Goal: Register for event/course

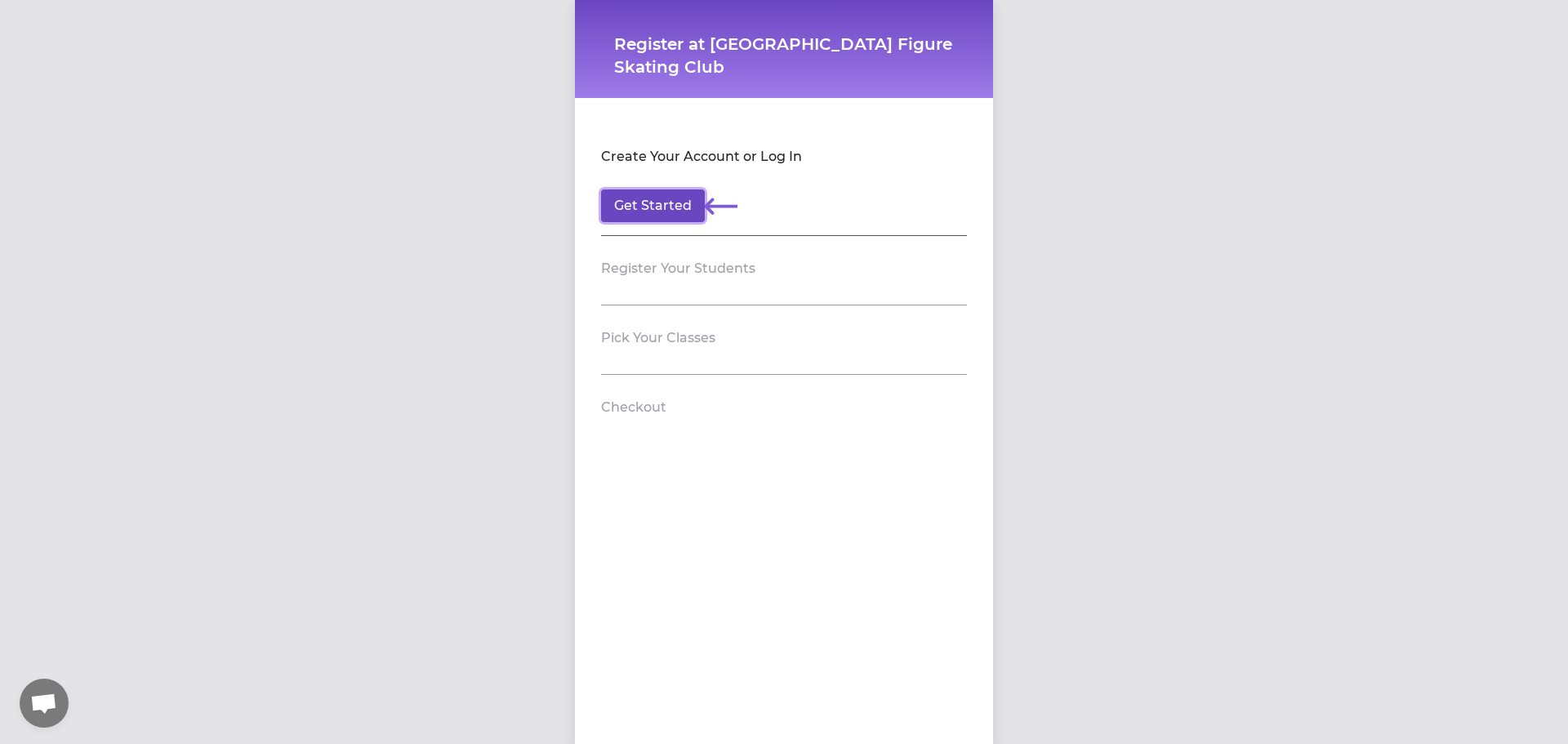
click at [664, 215] on button "Get Started" at bounding box center [652, 205] width 104 height 32
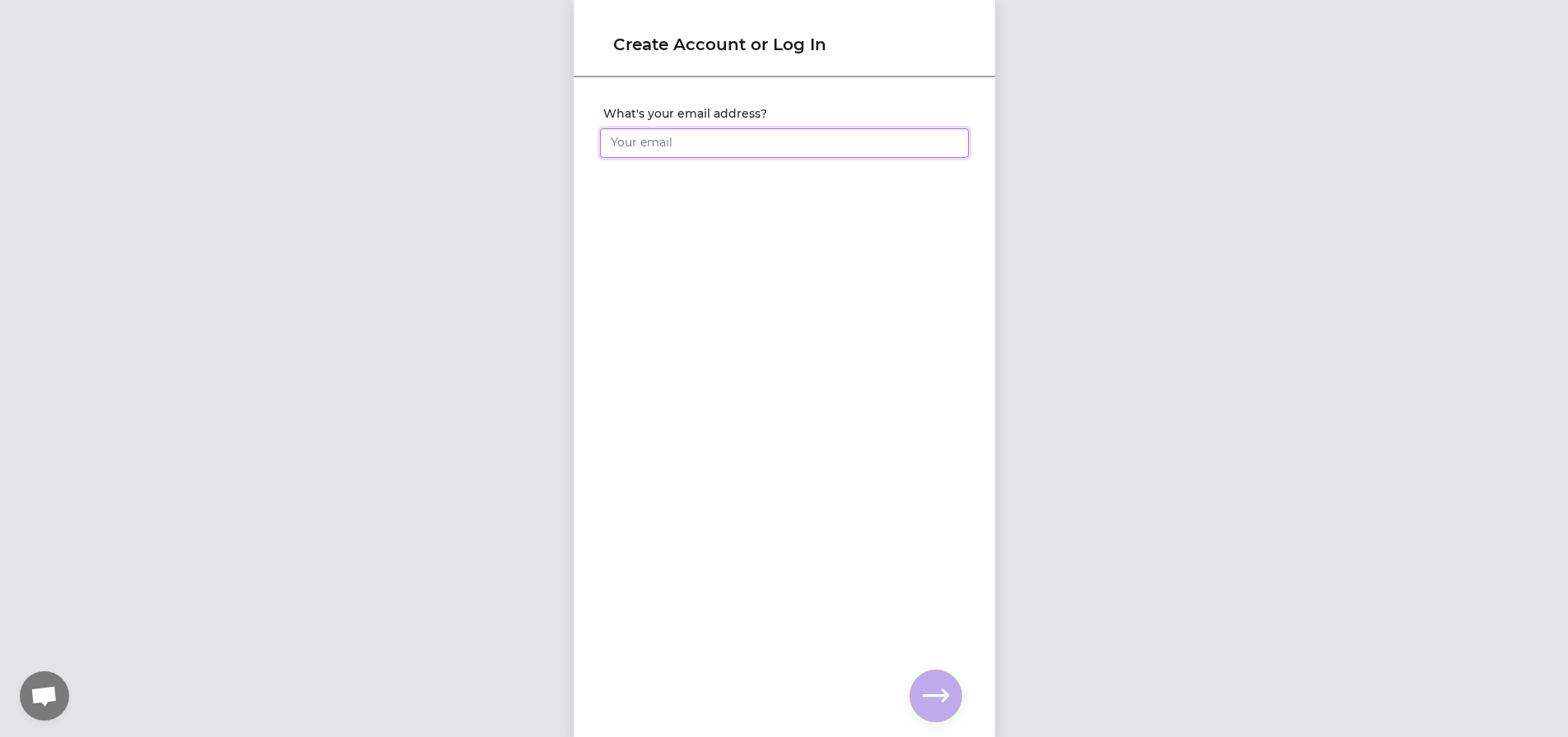
click at [650, 142] on input "What's your email address?" at bounding box center [785, 143] width 369 height 29
type input "[EMAIL_ADDRESS][DOMAIN_NAME]"
drag, startPoint x: 693, startPoint y: 463, endPoint x: 660, endPoint y: 325, distance: 141.9
click at [699, 444] on div "What's your email address? [EMAIL_ADDRESS][DOMAIN_NAME] You already have an acc…" at bounding box center [784, 381] width 422 height 603
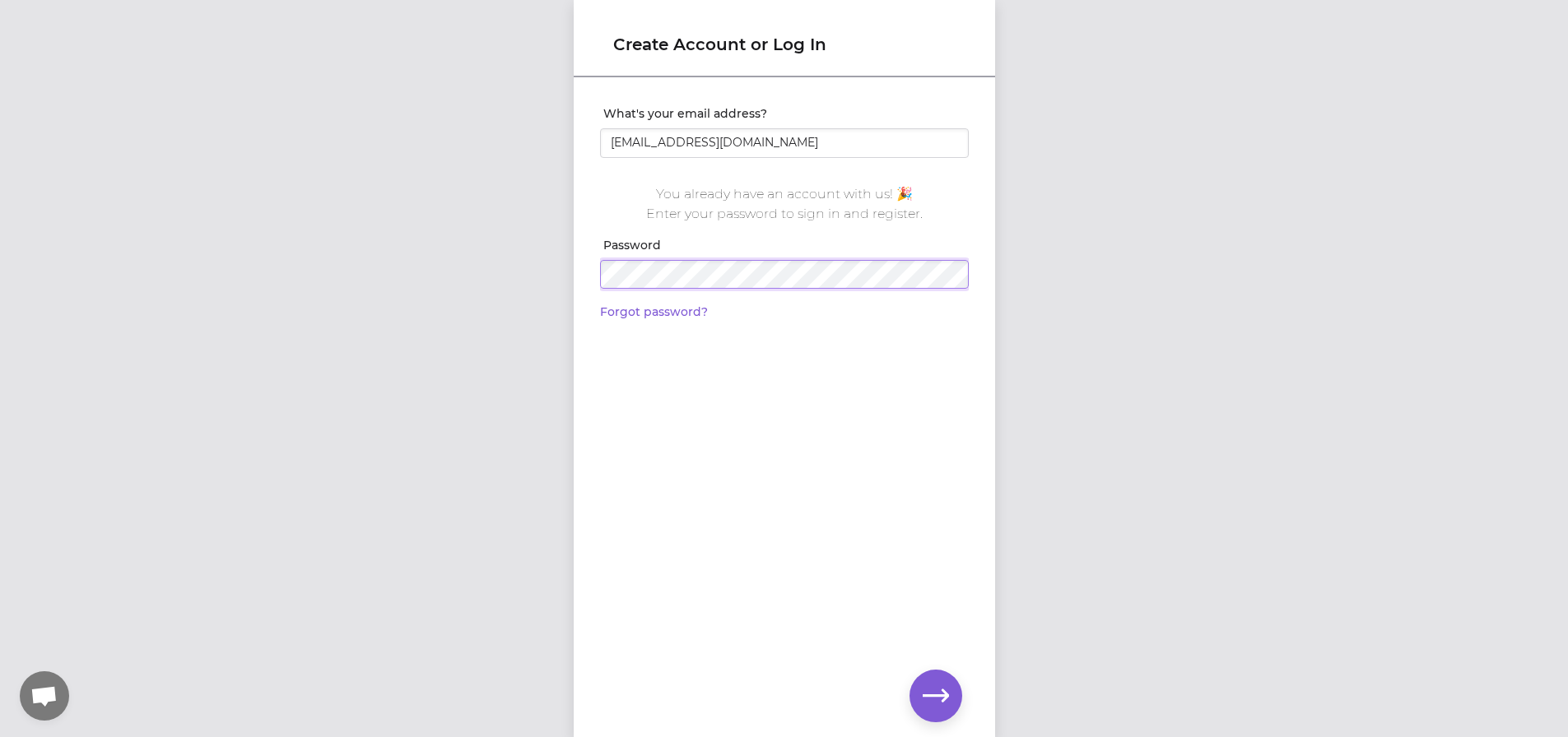
click input "submit" at bounding box center [0, 0] width 0 height 0
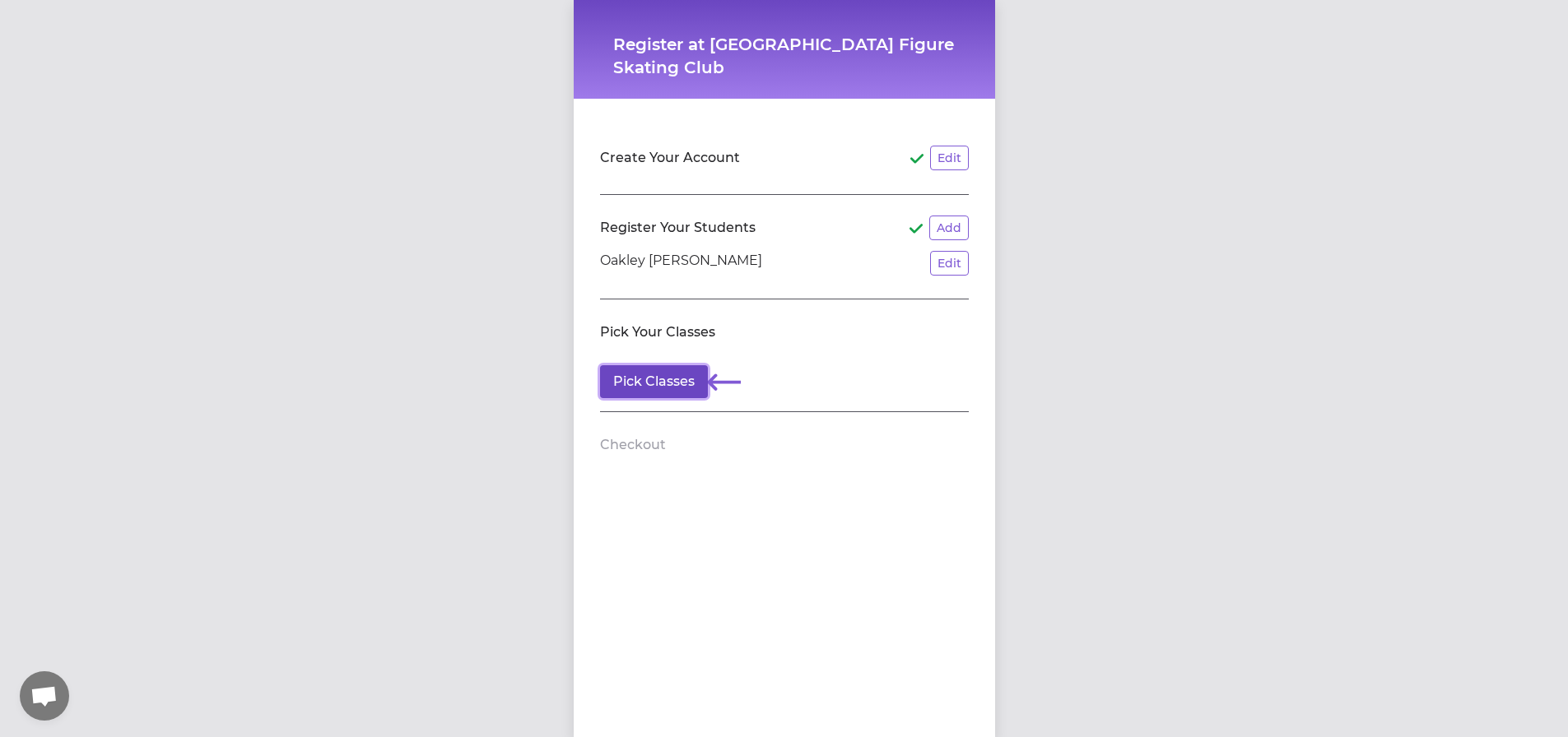
click at [655, 393] on button "Pick Classes" at bounding box center [654, 382] width 108 height 33
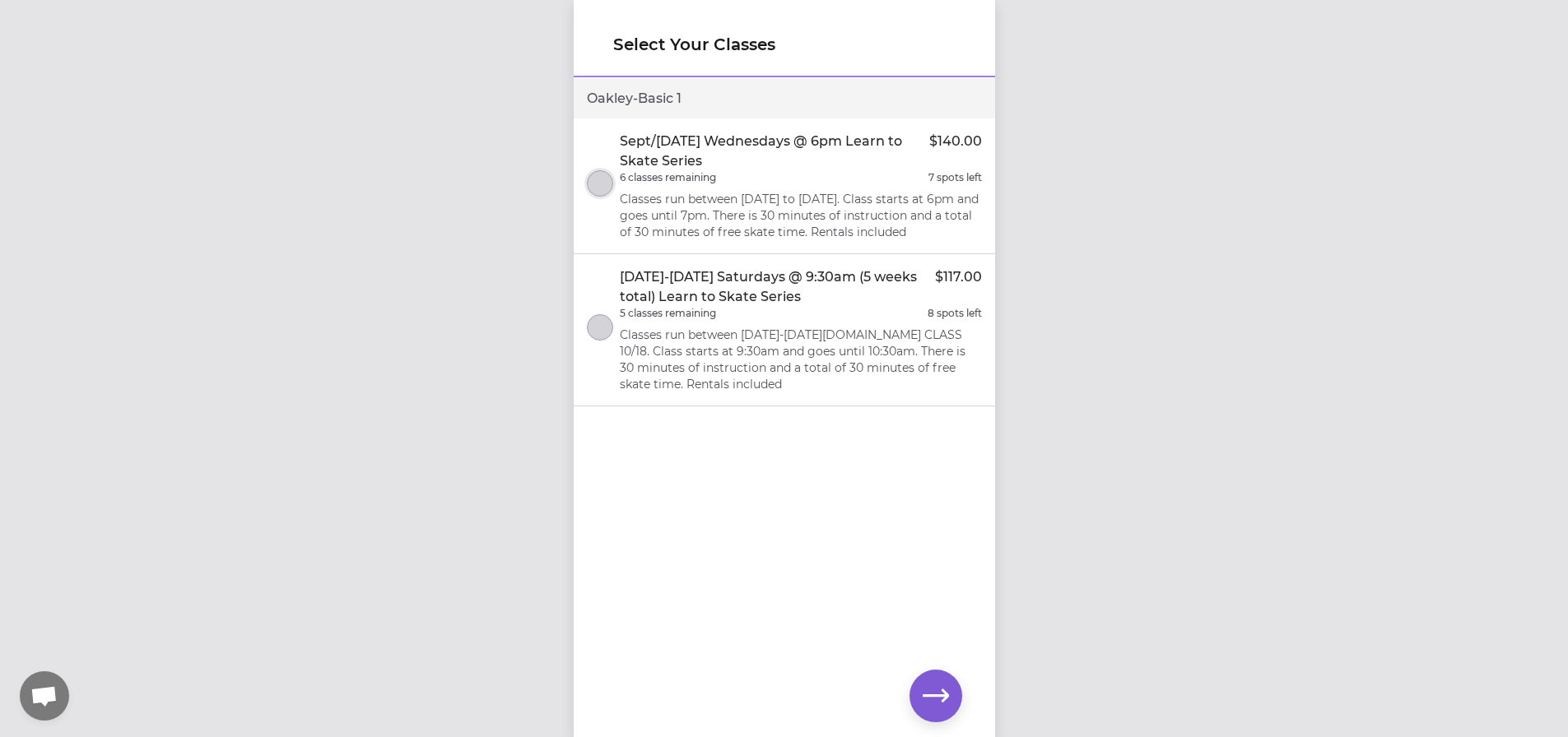
click at [599, 197] on button "select class" at bounding box center [600, 184] width 27 height 27
click at [600, 339] on button "select class" at bounding box center [600, 328] width 27 height 27
click at [603, 185] on button "select class" at bounding box center [600, 184] width 27 height 27
click at [950, 704] on button "button" at bounding box center [936, 696] width 53 height 53
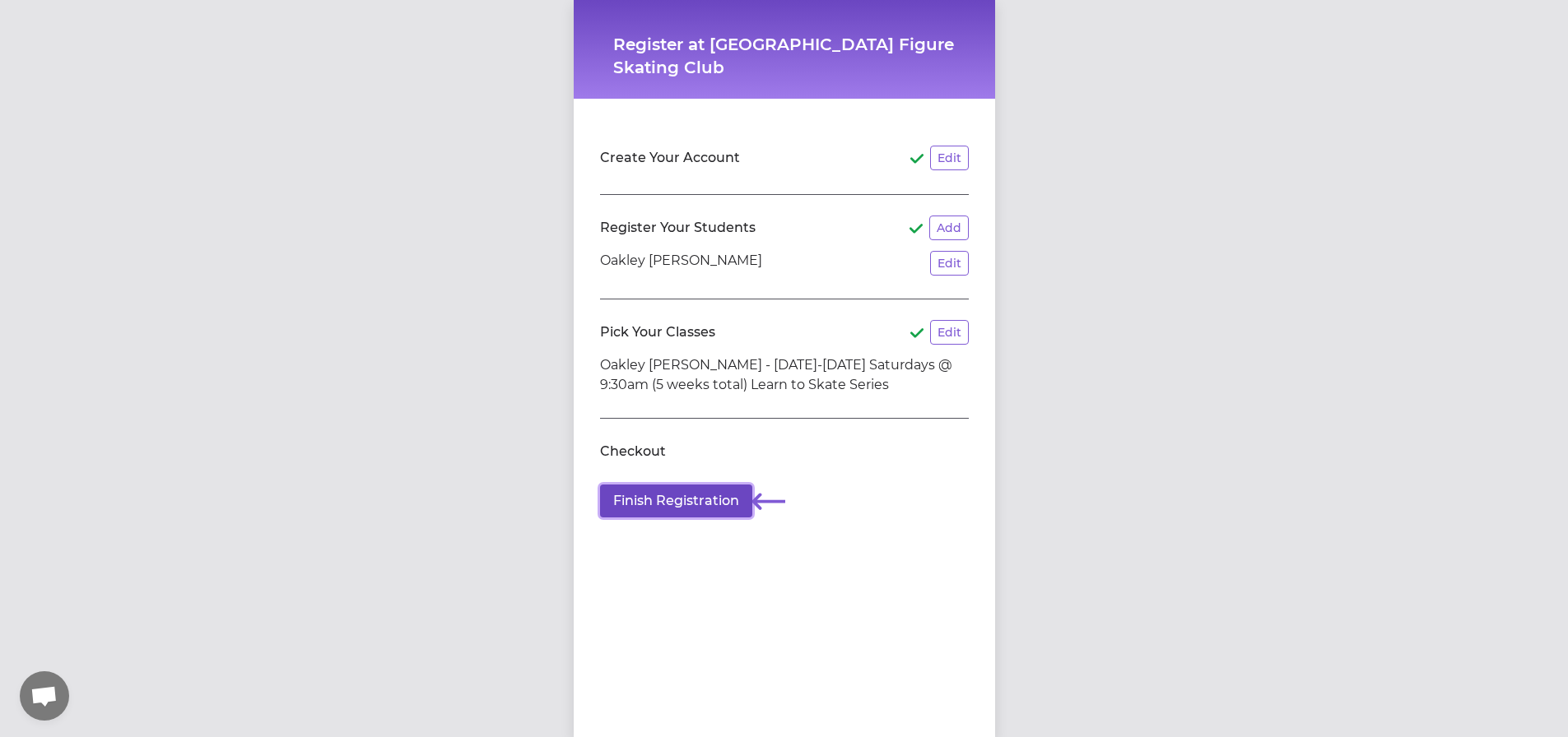
click at [674, 500] on button "Finish Registration" at bounding box center [676, 501] width 153 height 33
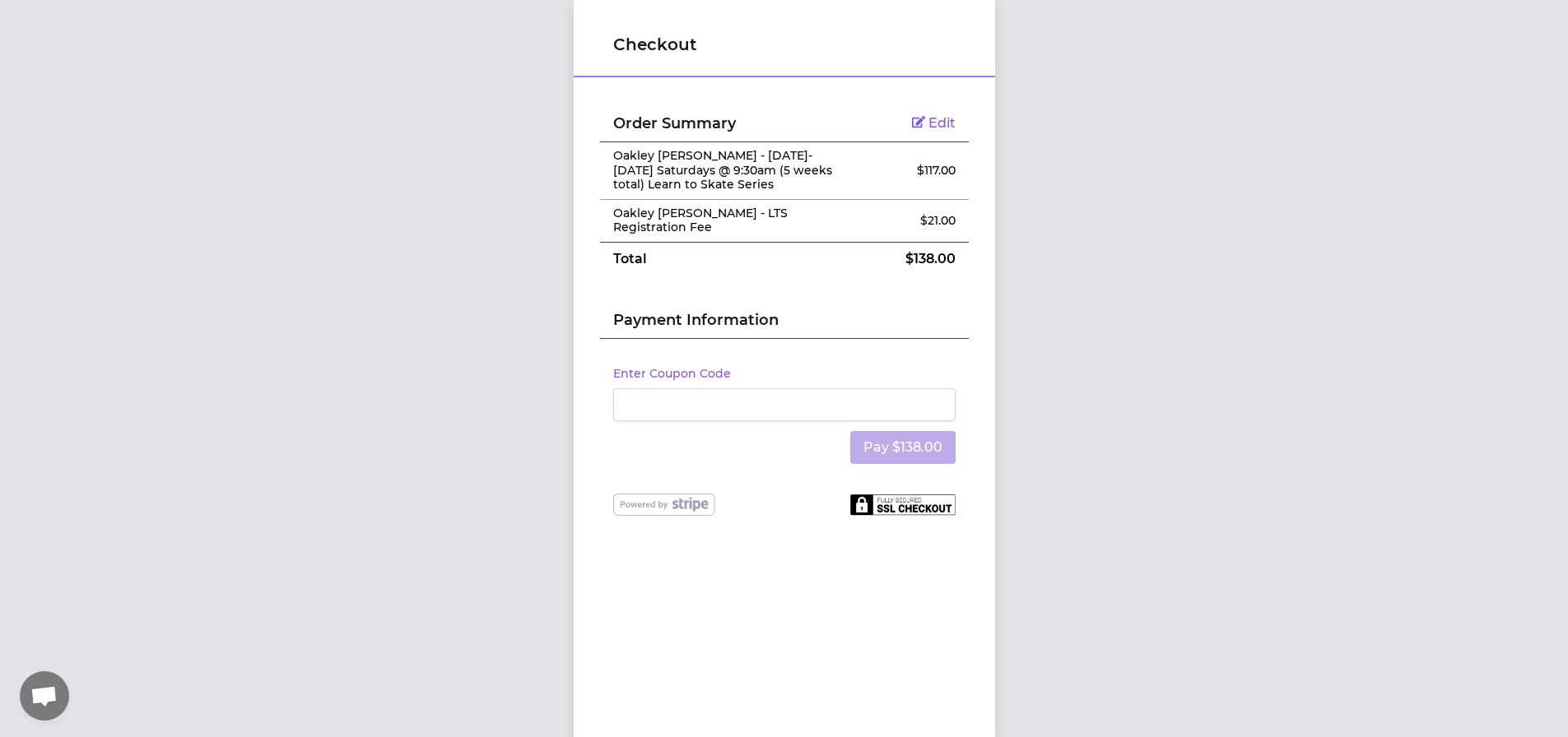
scroll to position [12, 0]
click at [909, 441] on button "Pay $138.00" at bounding box center [903, 447] width 105 height 33
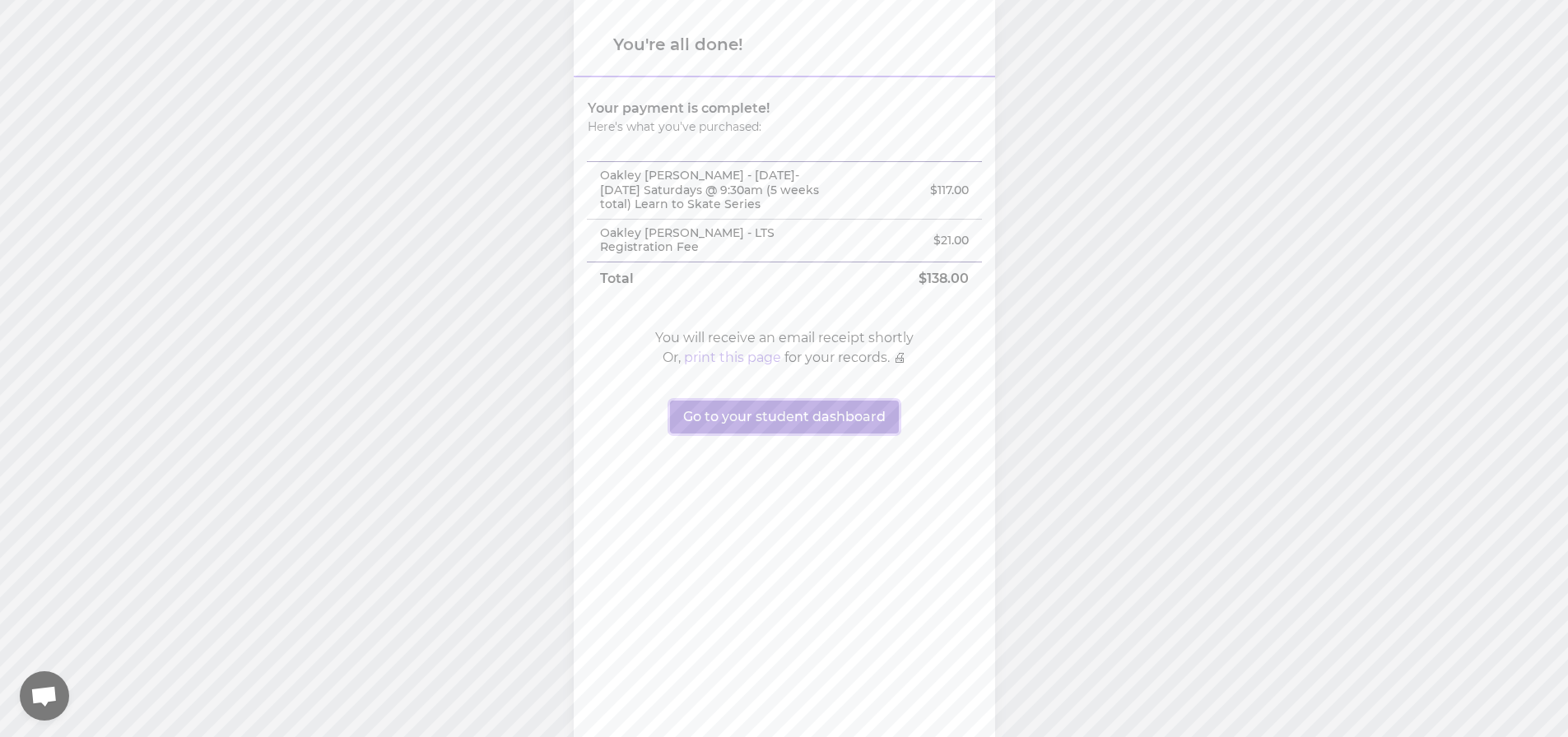
click at [749, 425] on button "Go to your student dashboard" at bounding box center [784, 417] width 229 height 33
